Goal: Task Accomplishment & Management: Manage account settings

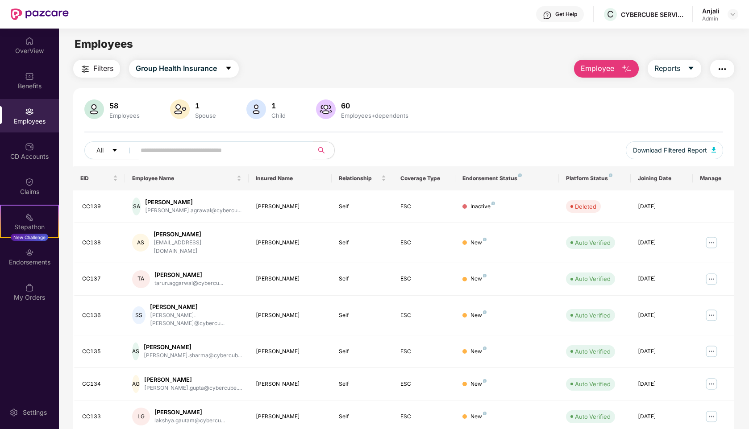
click at [179, 152] on input "text" at bounding box center [221, 150] width 160 height 13
click at [715, 237] on img at bounding box center [711, 243] width 14 height 14
click at [682, 69] on button "Reports" at bounding box center [675, 69] width 54 height 18
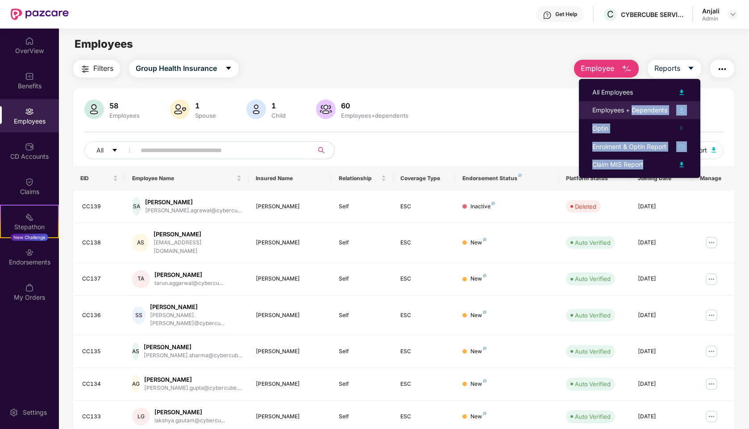
drag, startPoint x: 648, startPoint y: 168, endPoint x: 631, endPoint y: 108, distance: 62.9
click at [631, 108] on ul "All Employees Employees + Dependents Optin Enrolment & Optin Report Claim MIS R…" at bounding box center [639, 128] width 121 height 99
click at [615, 109] on div "Employees + Dependents" at bounding box center [629, 110] width 75 height 10
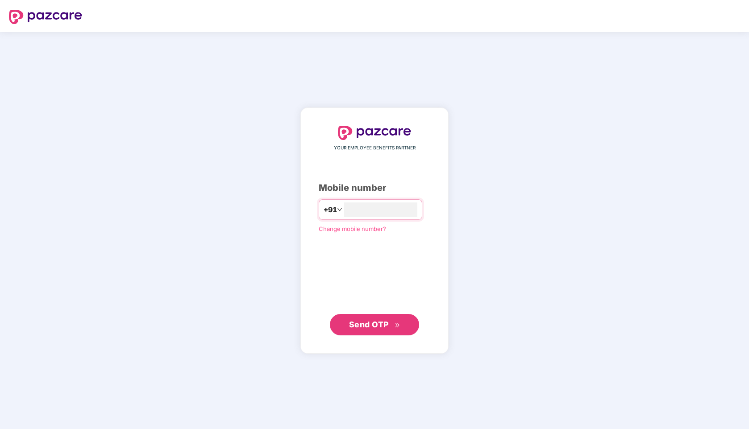
type input "**********"
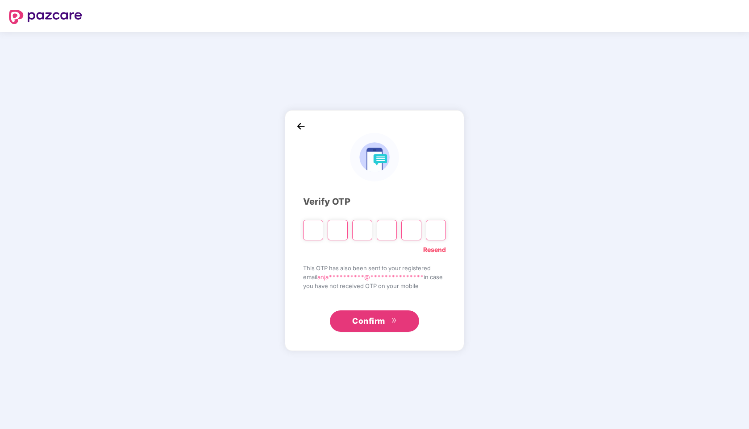
type input "*"
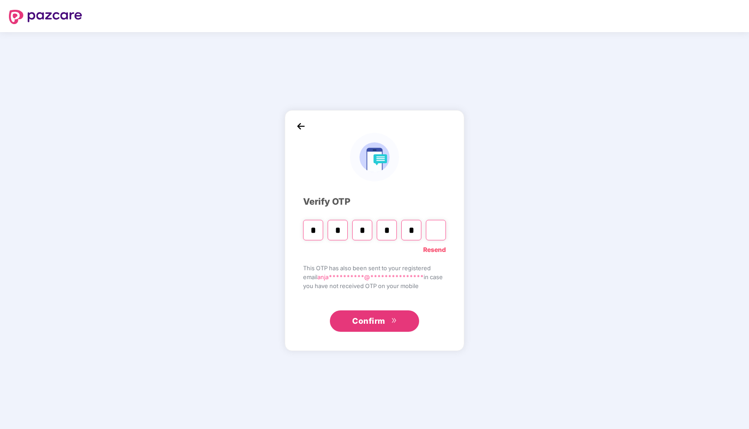
type input "*"
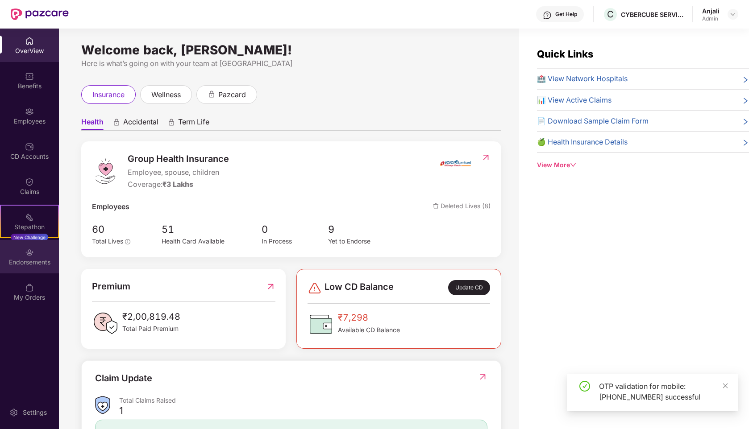
click at [32, 263] on div "Endorsements" at bounding box center [29, 262] width 59 height 9
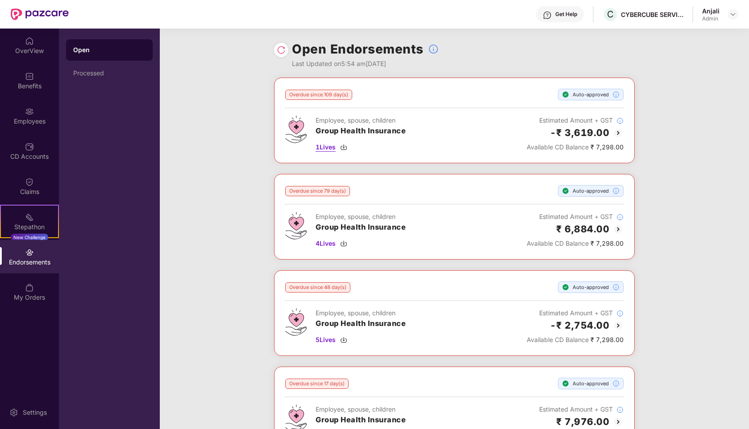
click at [346, 147] on img at bounding box center [343, 147] width 7 height 7
click at [327, 146] on span "1 Lives" at bounding box center [326, 147] width 20 height 10
click at [331, 242] on span "4 Lives" at bounding box center [326, 244] width 20 height 10
click at [279, 49] on img at bounding box center [281, 50] width 9 height 9
click at [37, 111] on div "Employees" at bounding box center [29, 115] width 59 height 33
